Goal: Task Accomplishment & Management: Use online tool/utility

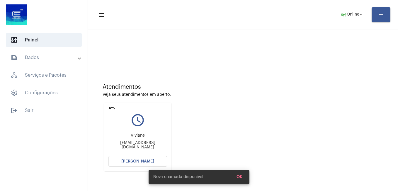
click at [125, 159] on span "[PERSON_NAME]" at bounding box center [137, 161] width 33 height 4
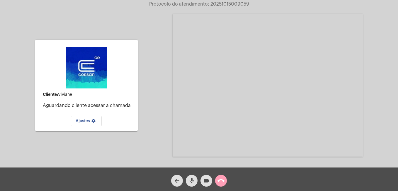
click at [221, 184] on span "call_end" at bounding box center [221, 181] width 7 height 12
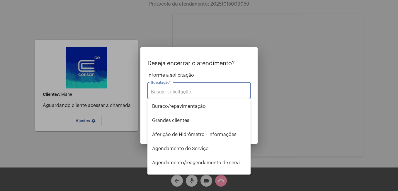
click at [177, 94] on input "Solicitação *" at bounding box center [199, 91] width 96 height 5
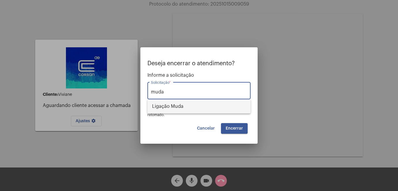
click at [177, 106] on span "Ligação Muda" at bounding box center [199, 106] width 94 height 14
type input "Ligação Muda"
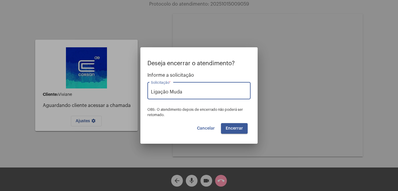
click at [240, 131] on button "Encerrar" at bounding box center [234, 128] width 27 height 11
